Goal: Check status: Check status

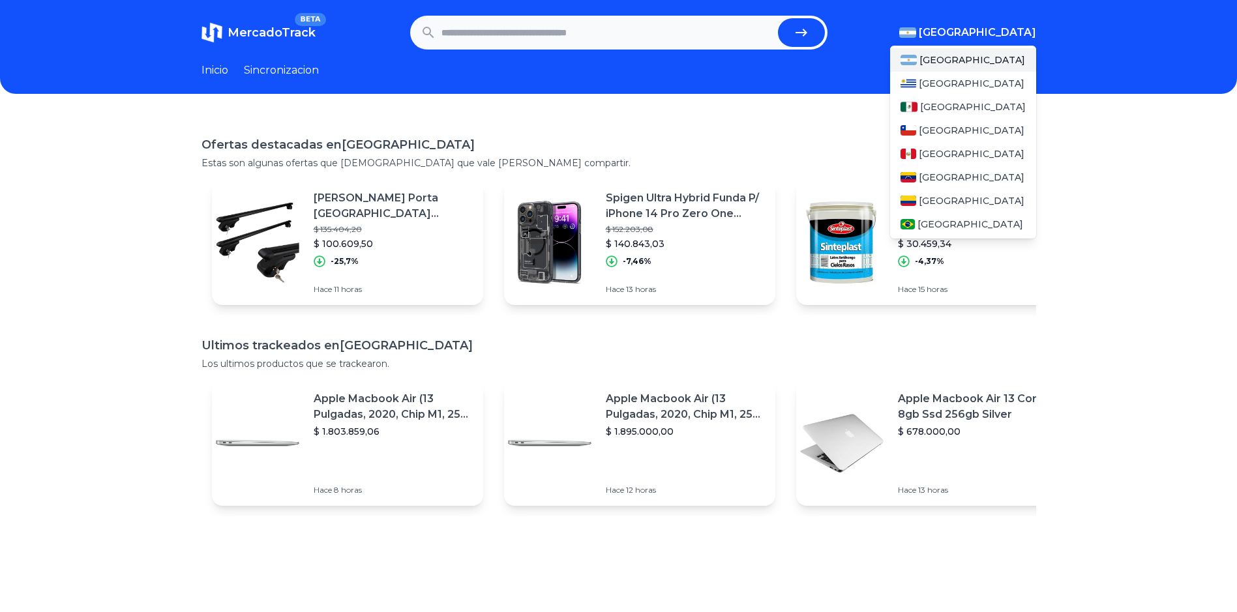
click at [916, 29] on img "button" at bounding box center [907, 32] width 17 height 10
click at [936, 196] on span "[GEOGRAPHIC_DATA]" at bounding box center [972, 200] width 106 height 13
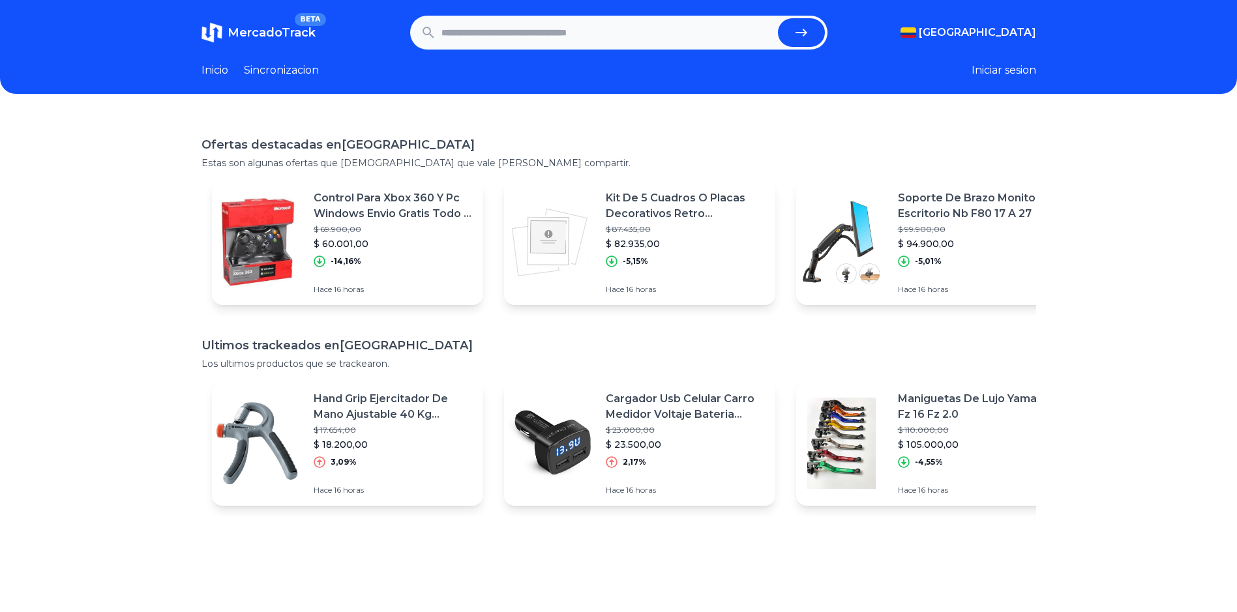
click at [419, 214] on p "Control Para Xbox 360 Y Pc Windows Envio Gratis Todo El Pais" at bounding box center [393, 205] width 159 height 31
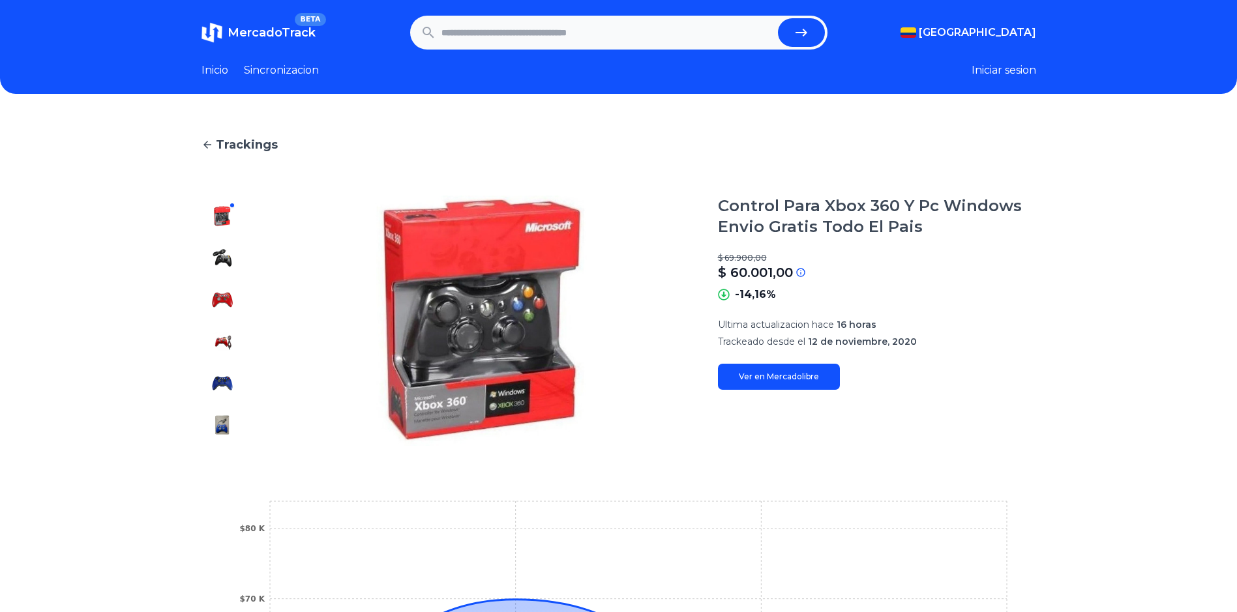
click at [287, 72] on link "Sincronizacion" at bounding box center [281, 71] width 75 height 16
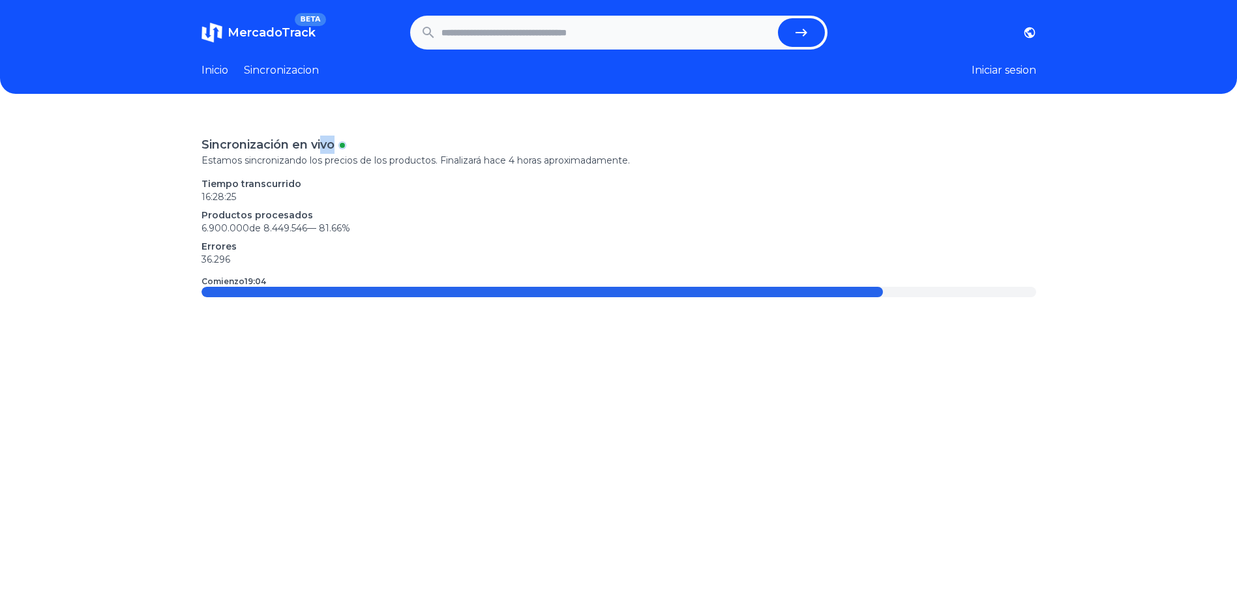
click at [344, 143] on div "Sincronización en vivo" at bounding box center [618, 145] width 834 height 18
drag, startPoint x: 344, startPoint y: 143, endPoint x: 411, endPoint y: 222, distance: 104.5
click at [411, 222] on p "6.900.000 de 8.449.546 — 81.66 %" at bounding box center [618, 228] width 834 height 13
click at [478, 30] on input "text" at bounding box center [606, 32] width 331 height 29
click at [545, 46] on input "text" at bounding box center [606, 32] width 331 height 29
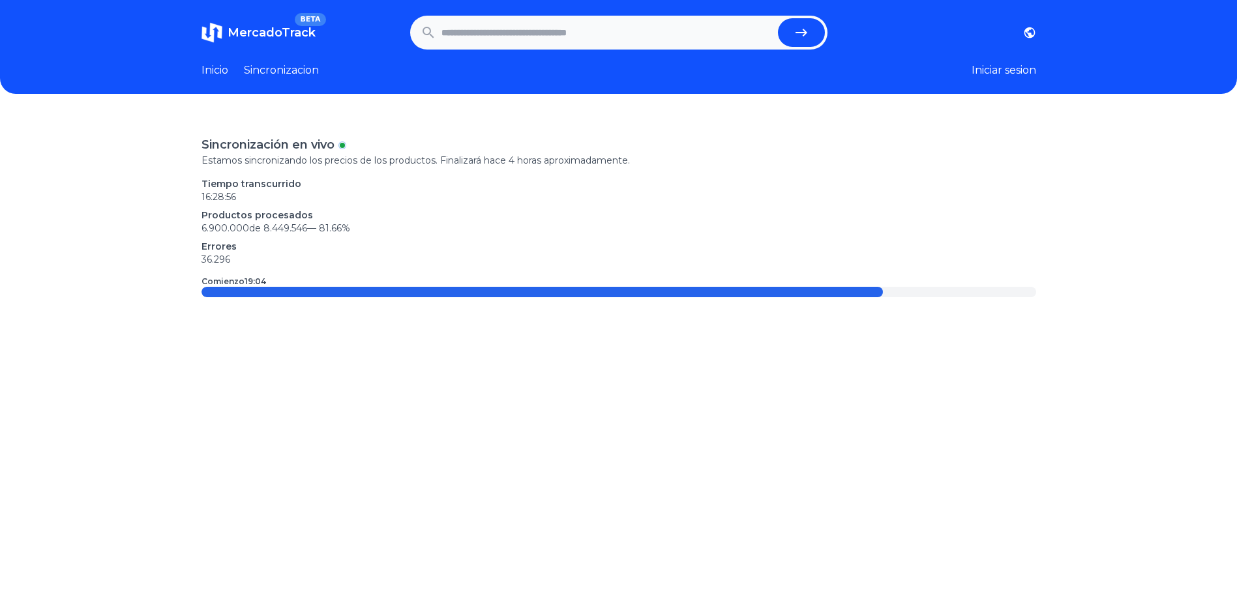
click at [548, 36] on input "text" at bounding box center [606, 32] width 331 height 29
paste input "**********"
click at [797, 33] on button "submit" at bounding box center [801, 32] width 47 height 29
type input "*****"
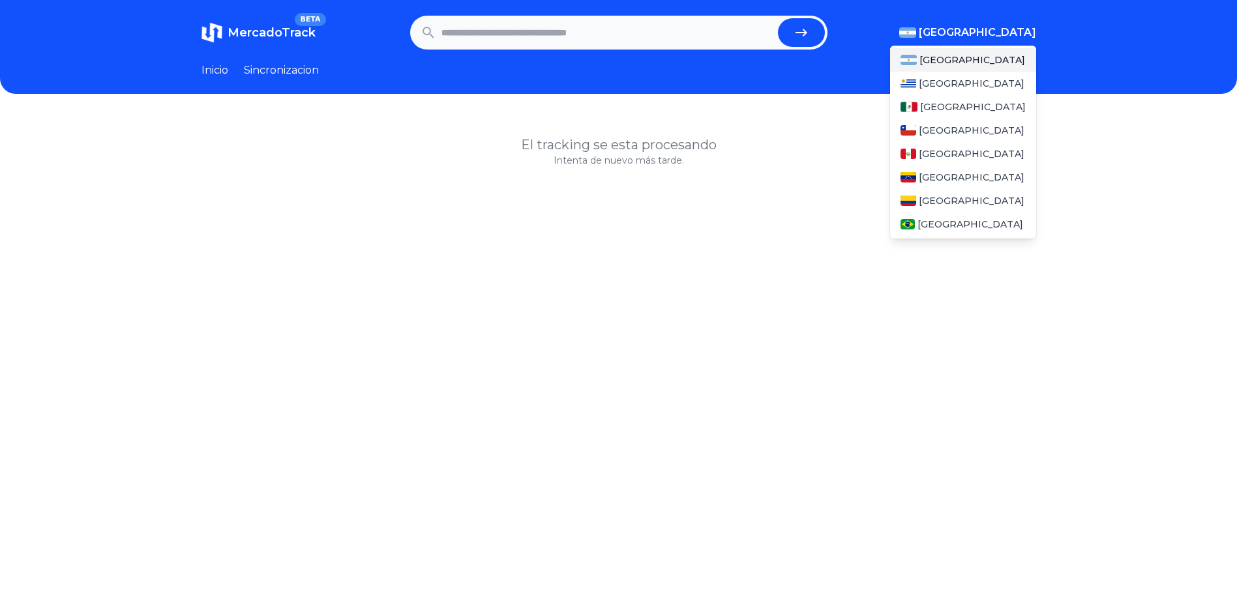
click at [985, 29] on button "[GEOGRAPHIC_DATA]" at bounding box center [967, 33] width 137 height 16
drag, startPoint x: 941, startPoint y: 193, endPoint x: 933, endPoint y: 189, distance: 9.3
click at [941, 193] on div "[GEOGRAPHIC_DATA]" at bounding box center [963, 200] width 146 height 23
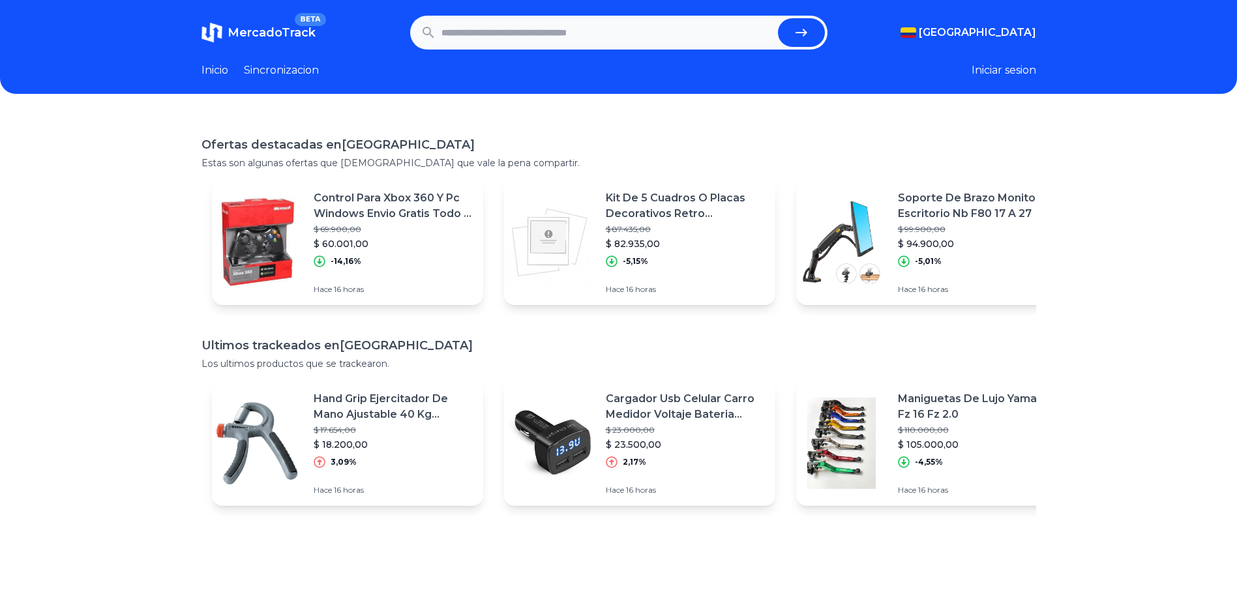
click at [661, 29] on input "text" at bounding box center [606, 32] width 331 height 29
paste input "**********"
click at [823, 35] on button "submit" at bounding box center [801, 32] width 47 height 29
type input "*****"
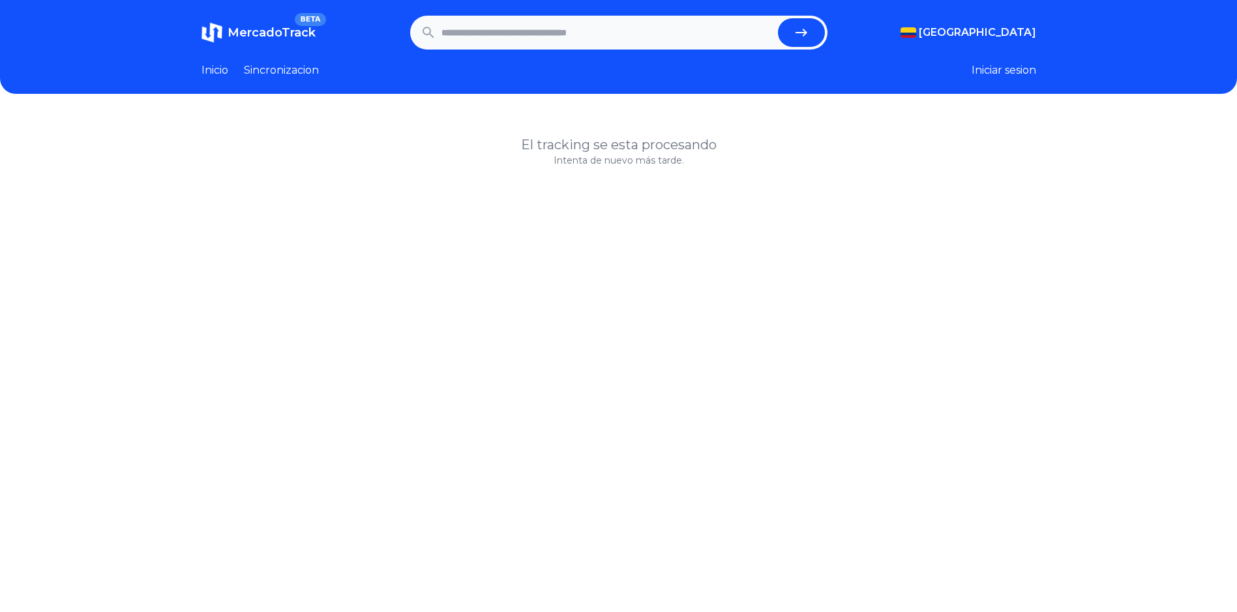
click at [228, 68] on link "Inicio" at bounding box center [214, 71] width 27 height 16
